Goal: Download file/media

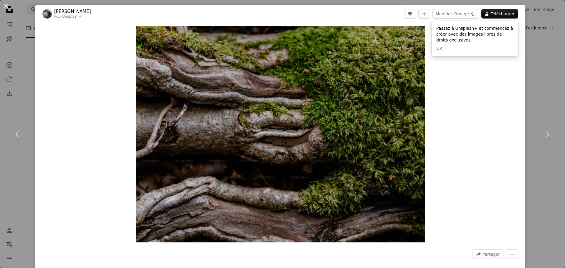
scroll to position [2709, 0]
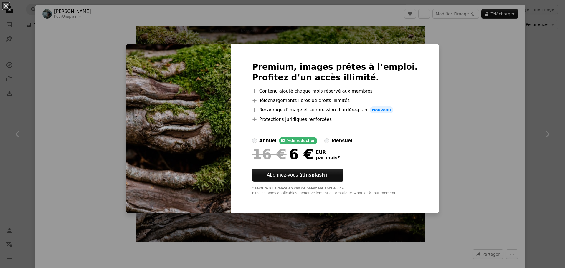
click at [535, 74] on div "An X shape Premium, images prêtes à l’emploi. Profitez d’un accès illimité. A p…" at bounding box center [282, 134] width 565 height 268
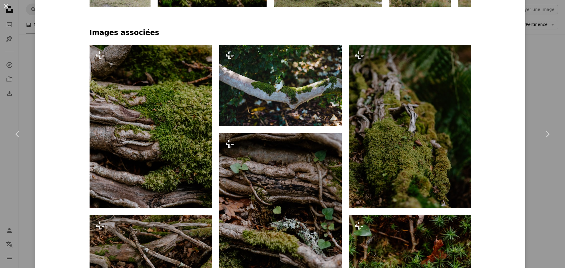
scroll to position [412, 0]
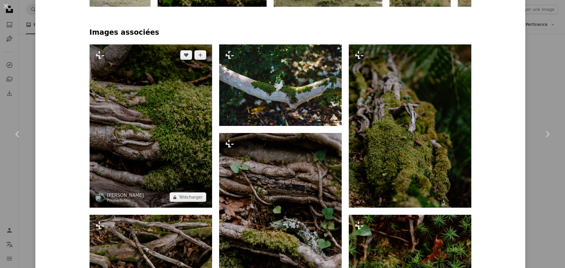
click at [153, 154] on img at bounding box center [151, 125] width 123 height 163
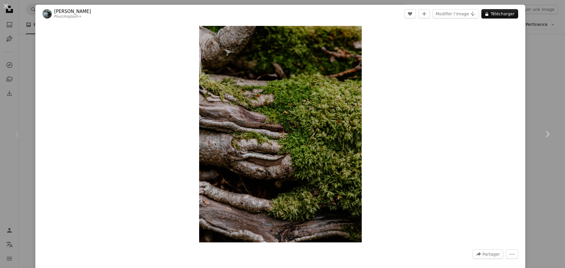
click at [33, 10] on div "An X shape Chevron left Chevron right [PERSON_NAME] Pour Unsplash+ A heart A pl…" at bounding box center [282, 134] width 565 height 268
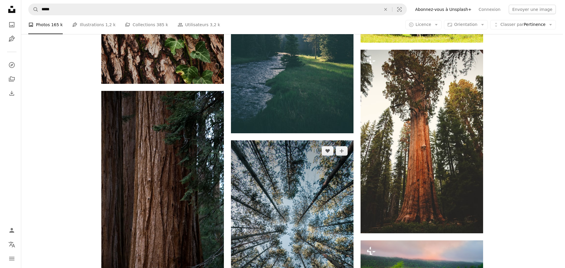
scroll to position [4005, 0]
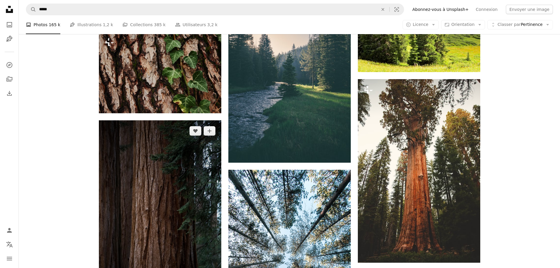
click at [202, 174] on img at bounding box center [160, 212] width 123 height 184
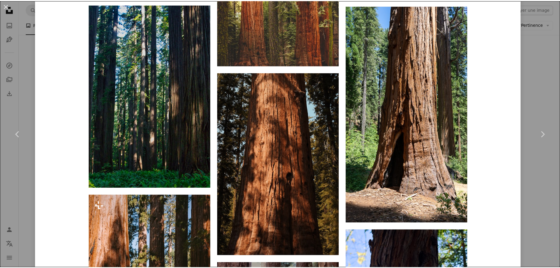
scroll to position [530, 0]
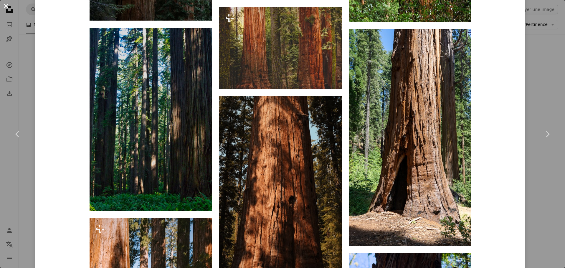
click at [4, 4] on button "An X shape" at bounding box center [5, 5] width 7 height 7
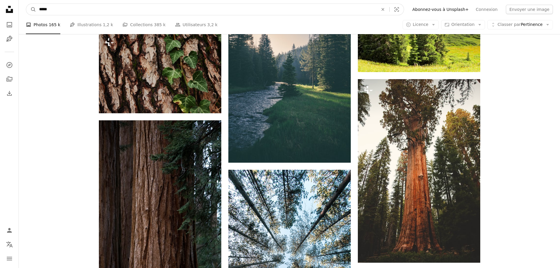
click at [66, 10] on input "*****" at bounding box center [206, 9] width 340 height 11
type input "*"
type input "**********"
click button "A magnifying glass" at bounding box center [31, 9] width 10 height 11
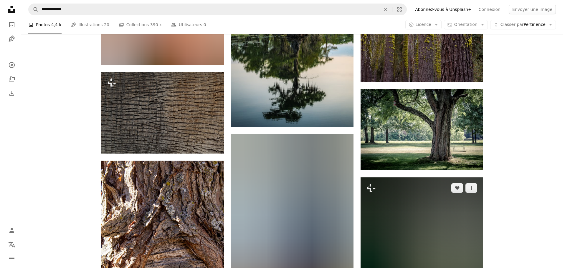
scroll to position [1472, 0]
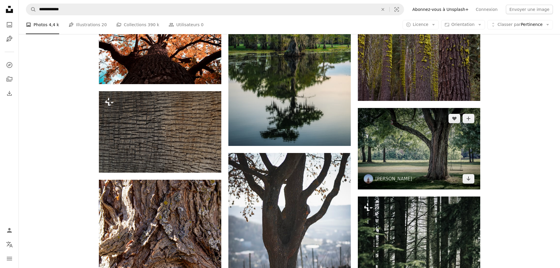
click at [409, 165] on img at bounding box center [419, 149] width 123 height 82
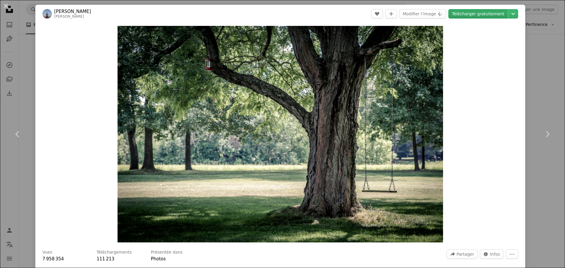
click at [471, 15] on link "Télécharger gratuitement" at bounding box center [477, 13] width 59 height 9
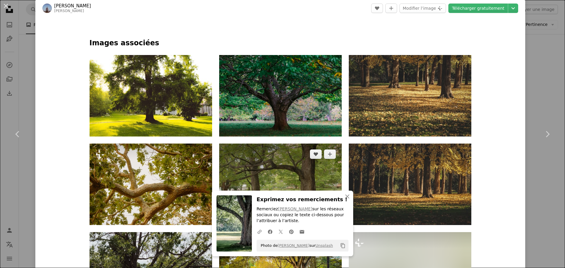
scroll to position [324, 0]
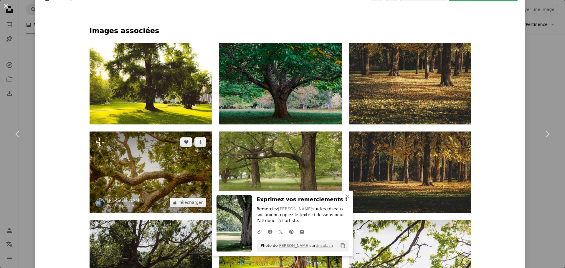
click at [140, 187] on img at bounding box center [151, 173] width 123 height 82
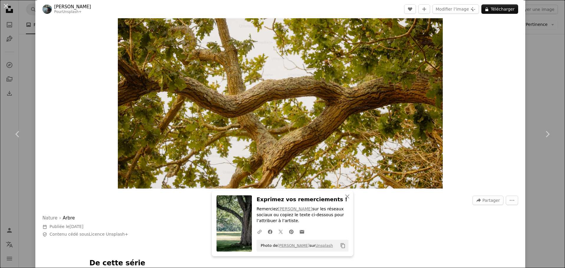
scroll to position [59, 0]
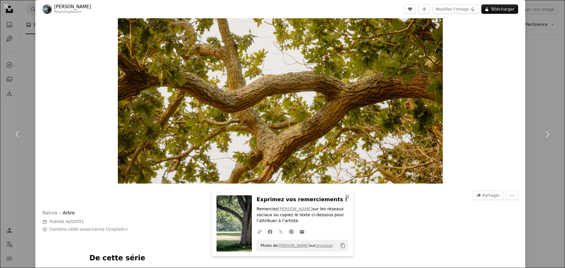
click at [350, 197] on icon "An X shape" at bounding box center [347, 196] width 7 height 7
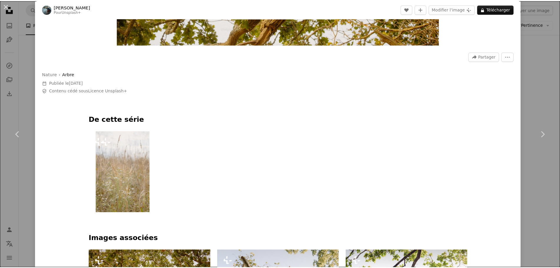
scroll to position [118, 0]
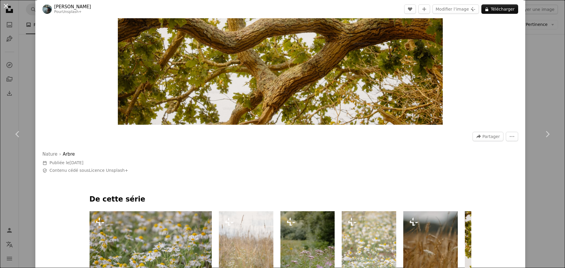
click at [4, 5] on button "An X shape" at bounding box center [5, 5] width 7 height 7
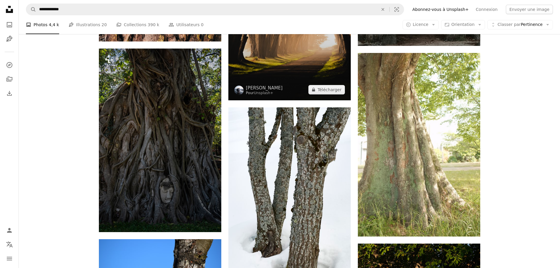
scroll to position [2179, 0]
